Goal: Task Accomplishment & Management: Use online tool/utility

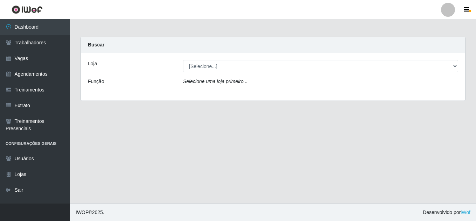
click at [276, 85] on div "Selecione uma loja primeiro..." at bounding box center [320, 83] width 285 height 10
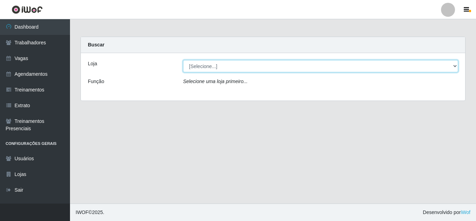
click at [284, 72] on select "[Selecione...] Jaguaribe Grill Restaurante" at bounding box center [320, 66] width 275 height 12
select select "311"
click at [183, 60] on select "[Selecione...] Jaguaribe Grill Restaurante" at bounding box center [320, 66] width 275 height 12
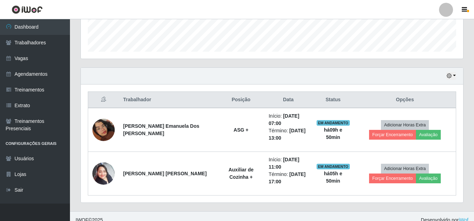
scroll to position [206, 0]
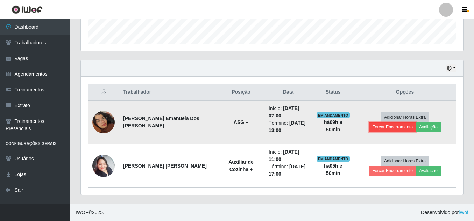
click at [416, 122] on button "Forçar Encerramento" at bounding box center [392, 127] width 47 height 10
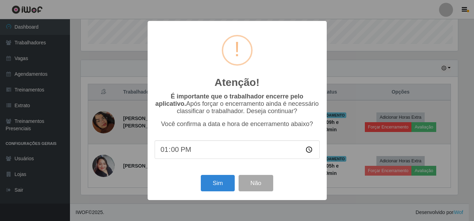
scroll to position [145, 379]
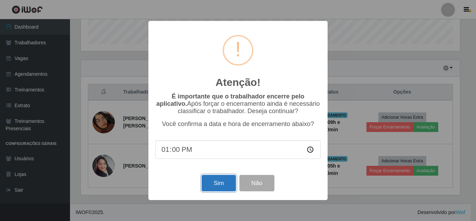
click at [232, 189] on button "Sim" at bounding box center [218, 183] width 34 height 16
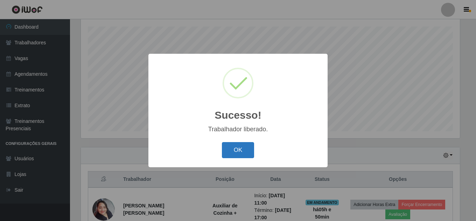
click at [237, 151] on button "OK" at bounding box center [238, 150] width 33 height 16
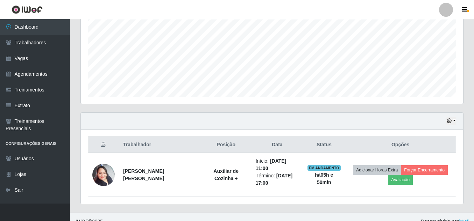
scroll to position [155, 0]
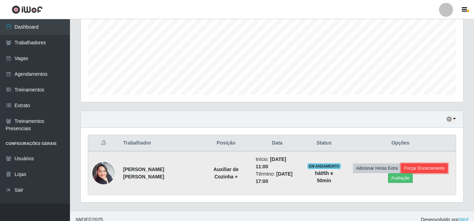
click at [426, 168] on button "Forçar Encerramento" at bounding box center [424, 169] width 47 height 10
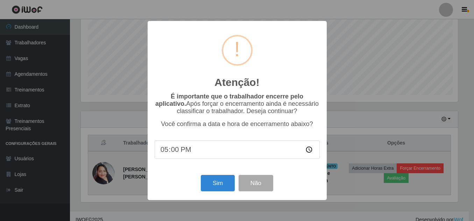
scroll to position [145, 379]
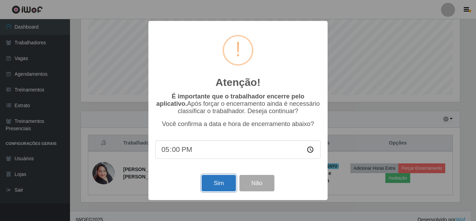
click at [221, 183] on button "Sim" at bounding box center [218, 183] width 34 height 16
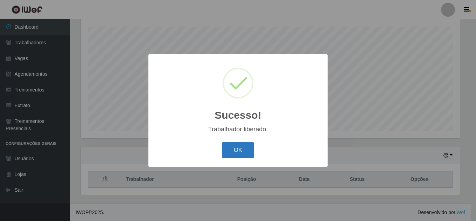
click at [246, 149] on button "OK" at bounding box center [238, 150] width 33 height 16
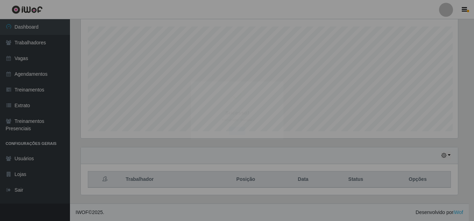
scroll to position [145, 382]
